Goal: Find specific page/section: Find specific page/section

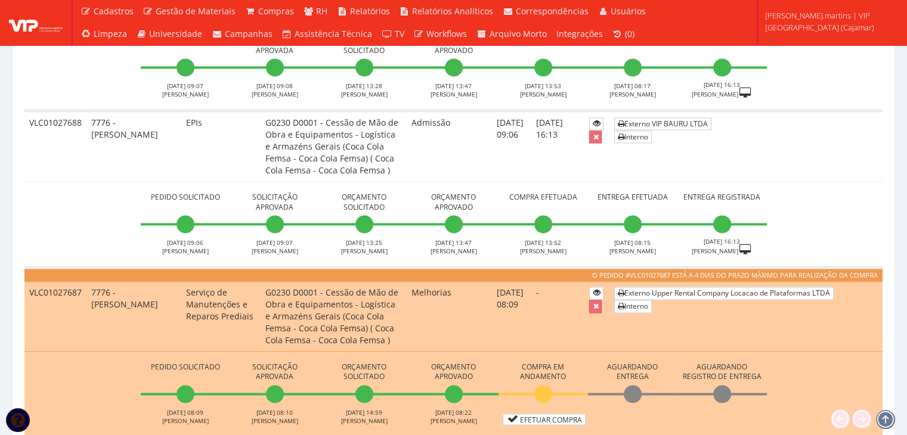
scroll to position [1868, 0]
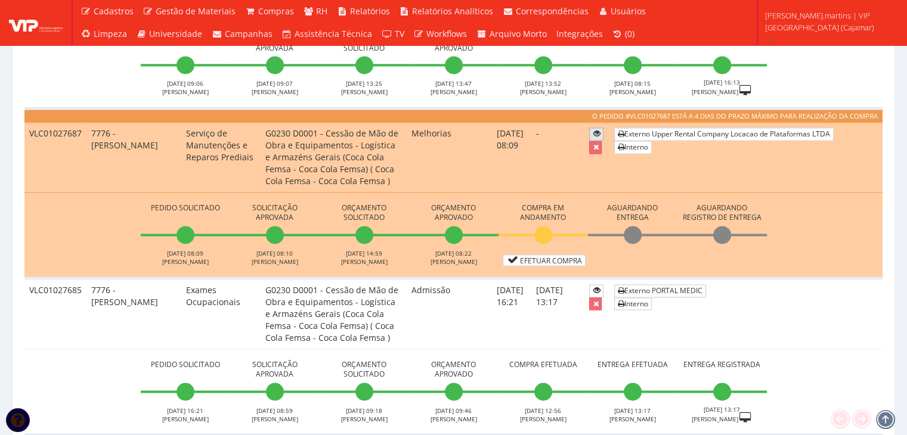
click at [600, 129] on icon at bounding box center [596, 133] width 7 height 8
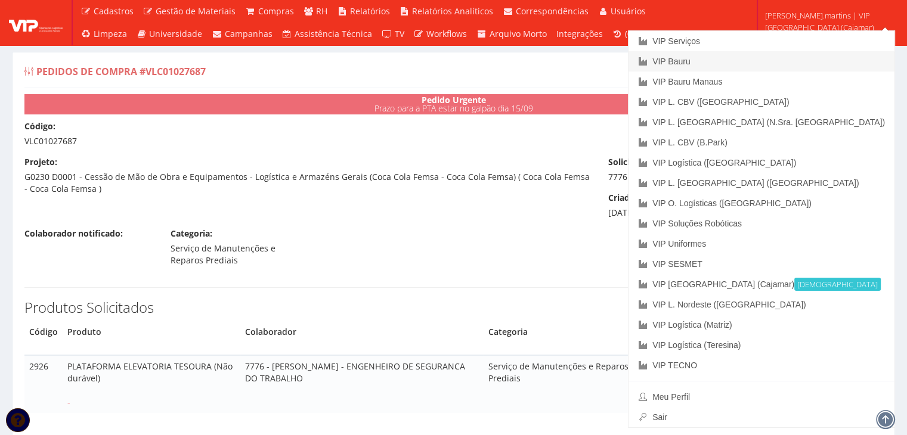
click at [819, 61] on link "VIP Bauru" at bounding box center [761, 61] width 266 height 20
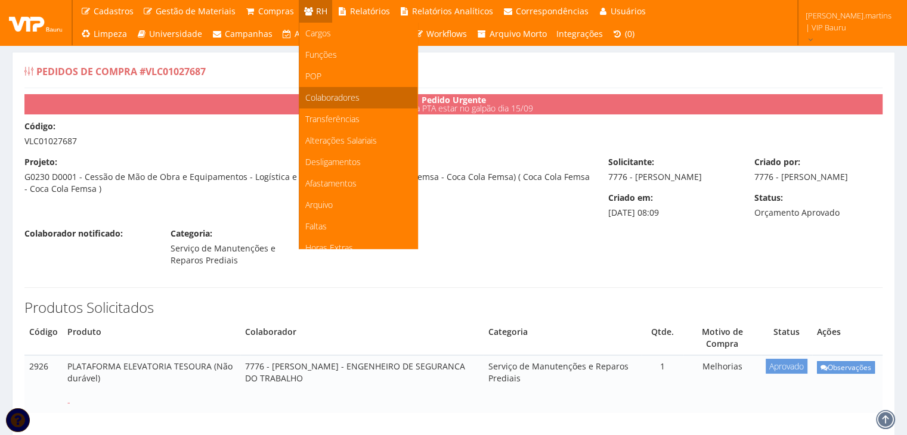
click at [329, 92] on span "Colaboradores" at bounding box center [332, 97] width 54 height 11
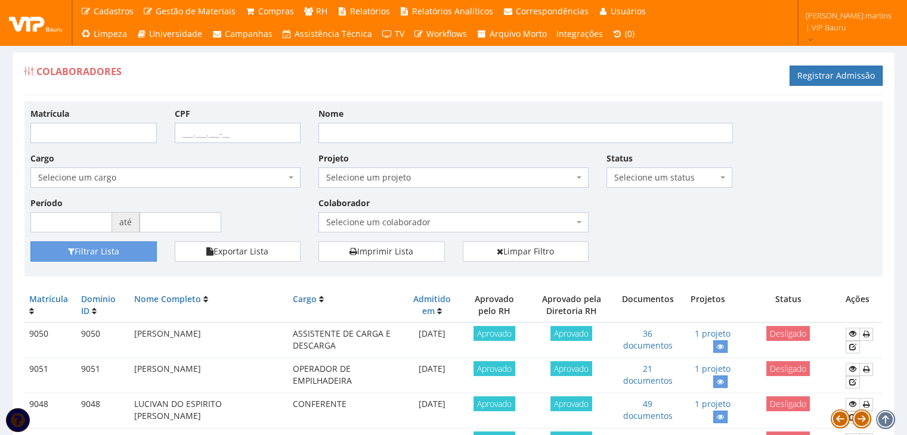
click at [371, 225] on span "Selecione um colaborador" at bounding box center [449, 222] width 247 height 12
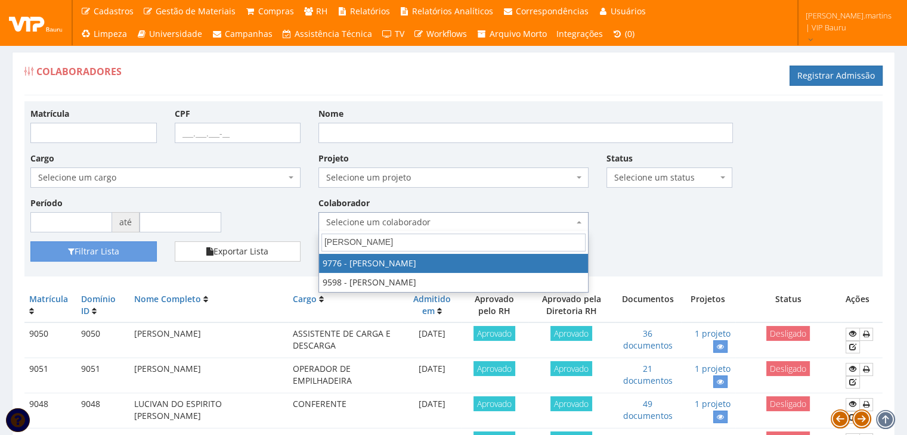
type input "daniel"
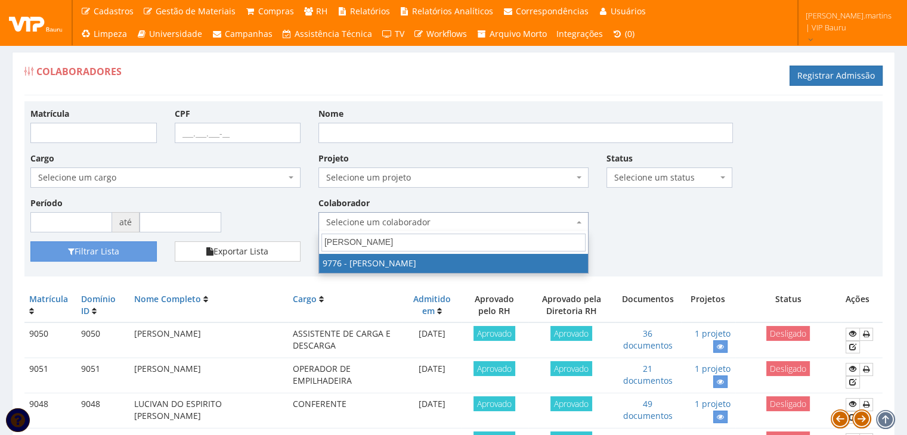
select select "4097"
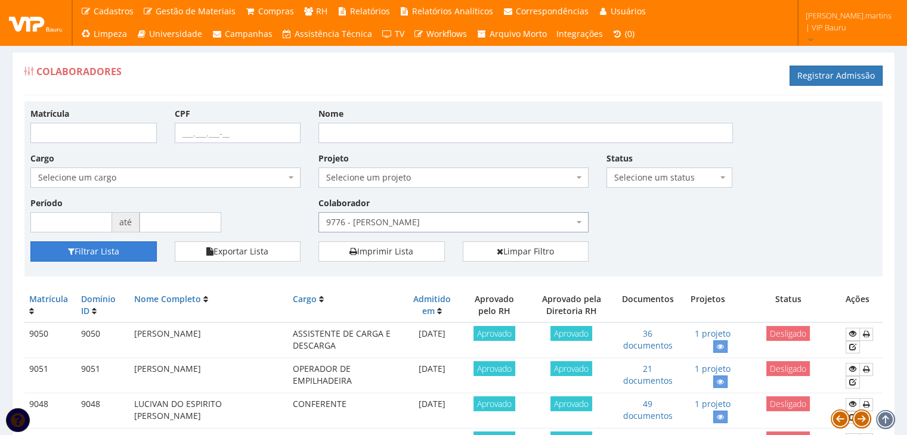
click at [84, 248] on button "Filtrar Lista" at bounding box center [93, 251] width 126 height 20
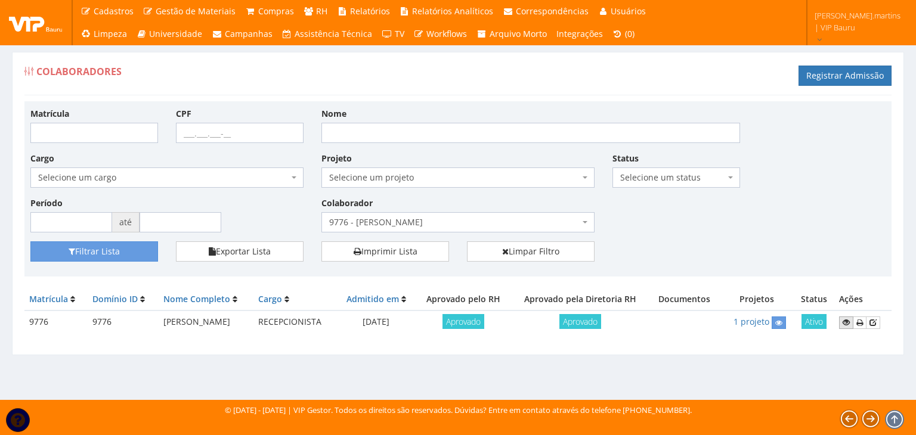
click at [847, 320] on icon at bounding box center [846, 322] width 7 height 8
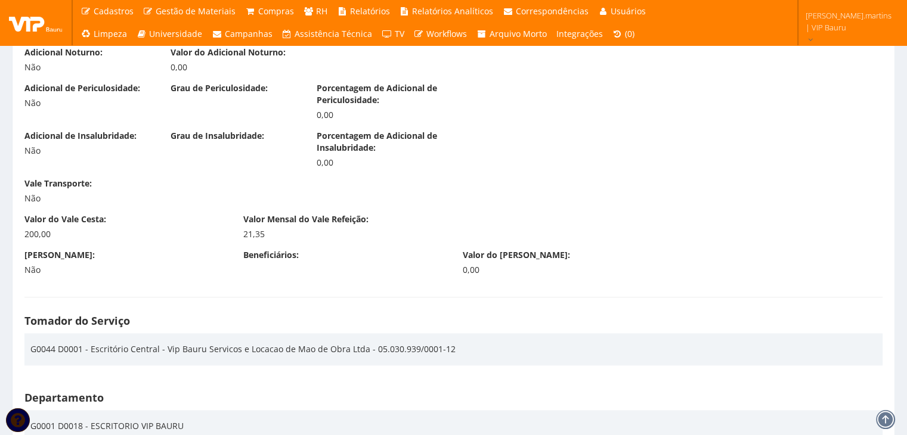
scroll to position [1630, 0]
